Goal: Information Seeking & Learning: Stay updated

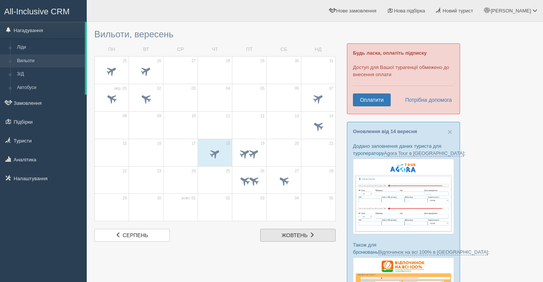
click at [286, 233] on span "жовтень" at bounding box center [295, 235] width 26 height 6
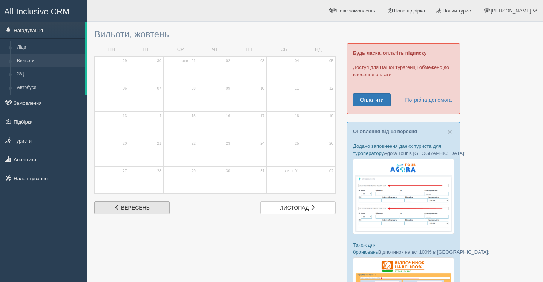
click at [124, 202] on link "вер вересень" at bounding box center [131, 207] width 75 height 13
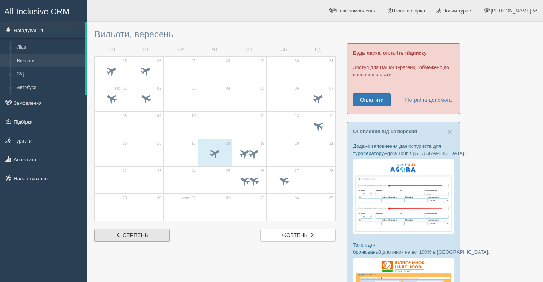
click at [130, 230] on link "сер серпень" at bounding box center [131, 235] width 75 height 13
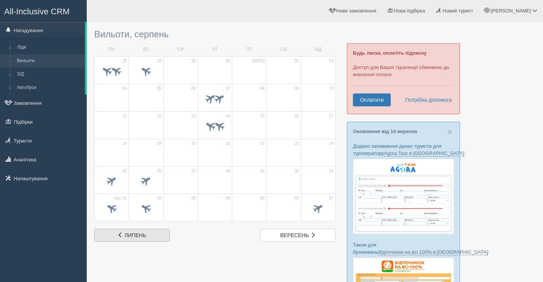
click at [130, 233] on span "липень" at bounding box center [135, 235] width 22 height 6
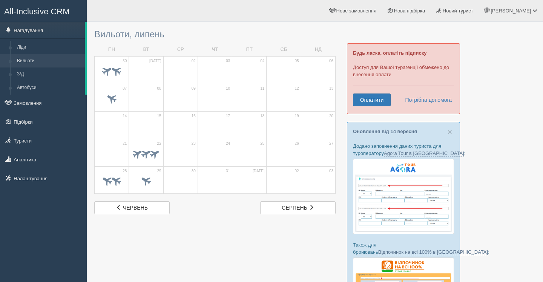
click at [137, 196] on div "Вильоти, липень ПН ВТ СР ЧТ ПТ СБ НД 30 лип. 01 02 03" at bounding box center [214, 120] width 241 height 188
click at [133, 209] on span "червень" at bounding box center [135, 208] width 25 height 6
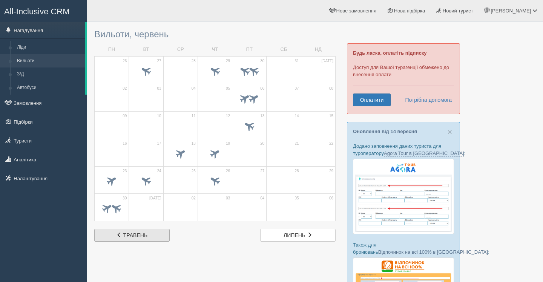
click at [127, 240] on link "тра травень" at bounding box center [131, 235] width 75 height 13
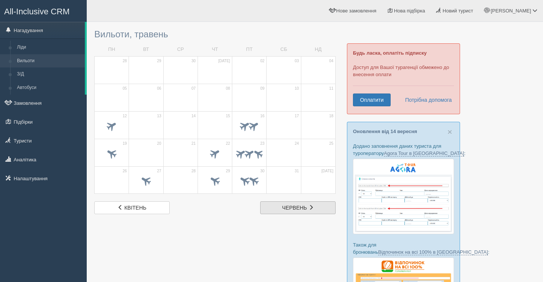
click at [314, 210] on link "чер червень" at bounding box center [297, 207] width 75 height 13
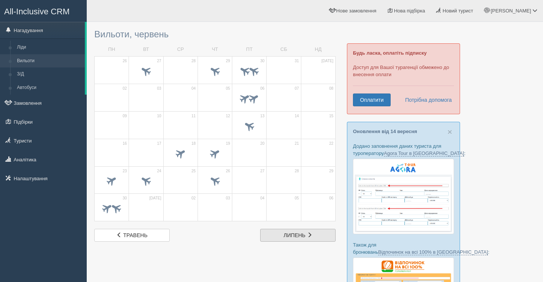
click at [296, 233] on span "липень" at bounding box center [294, 235] width 22 height 6
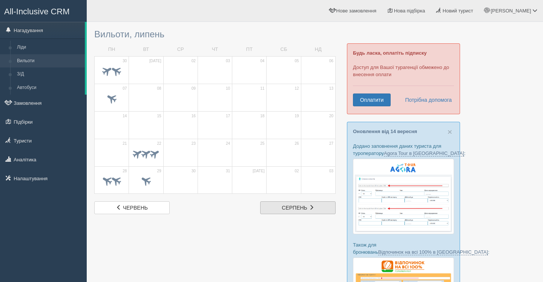
click at [305, 209] on span "серпень" at bounding box center [294, 208] width 25 height 6
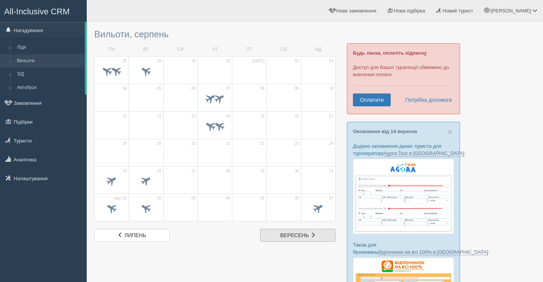
click at [294, 234] on span "вересень" at bounding box center [294, 235] width 29 height 6
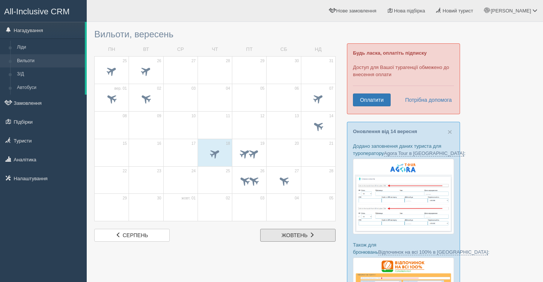
click at [294, 234] on span "жовтень" at bounding box center [295, 235] width 26 height 6
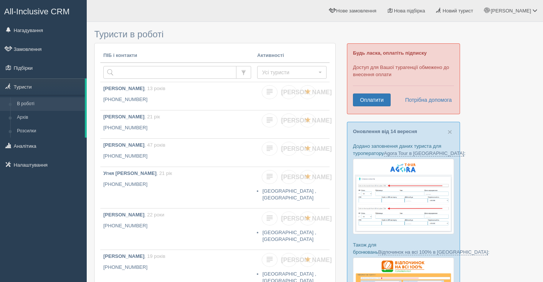
click at [48, 7] on span "All-Inclusive CRM" at bounding box center [37, 11] width 66 height 9
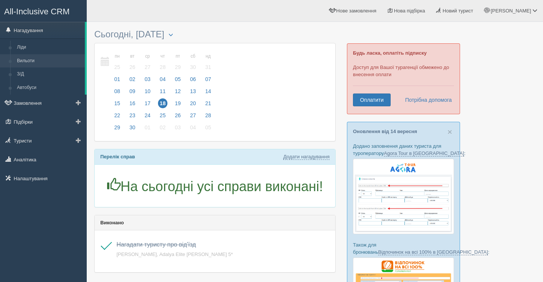
click at [49, 61] on link "Вильоти" at bounding box center [49, 61] width 71 height 14
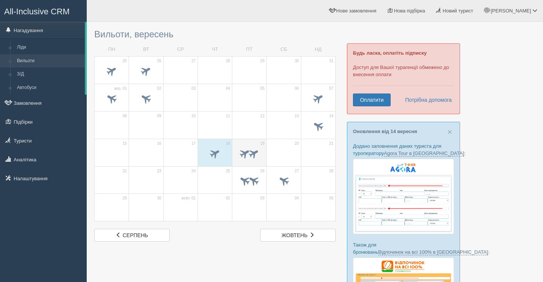
click at [250, 156] on span at bounding box center [254, 153] width 12 height 12
